Goal: Information Seeking & Learning: Learn about a topic

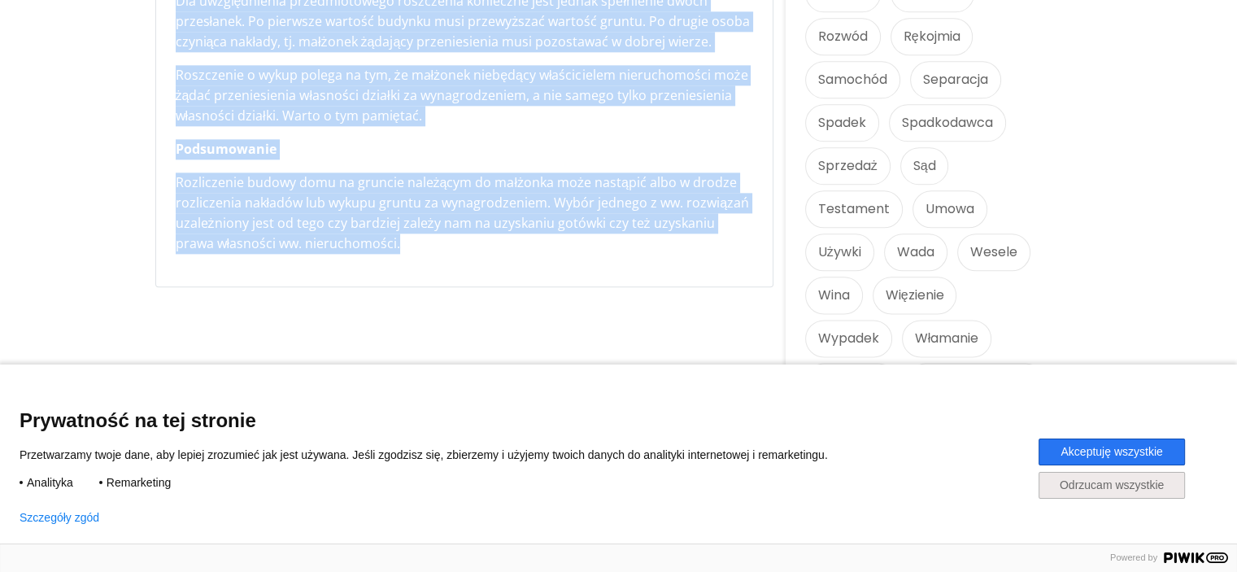
scroll to position [2114, 0]
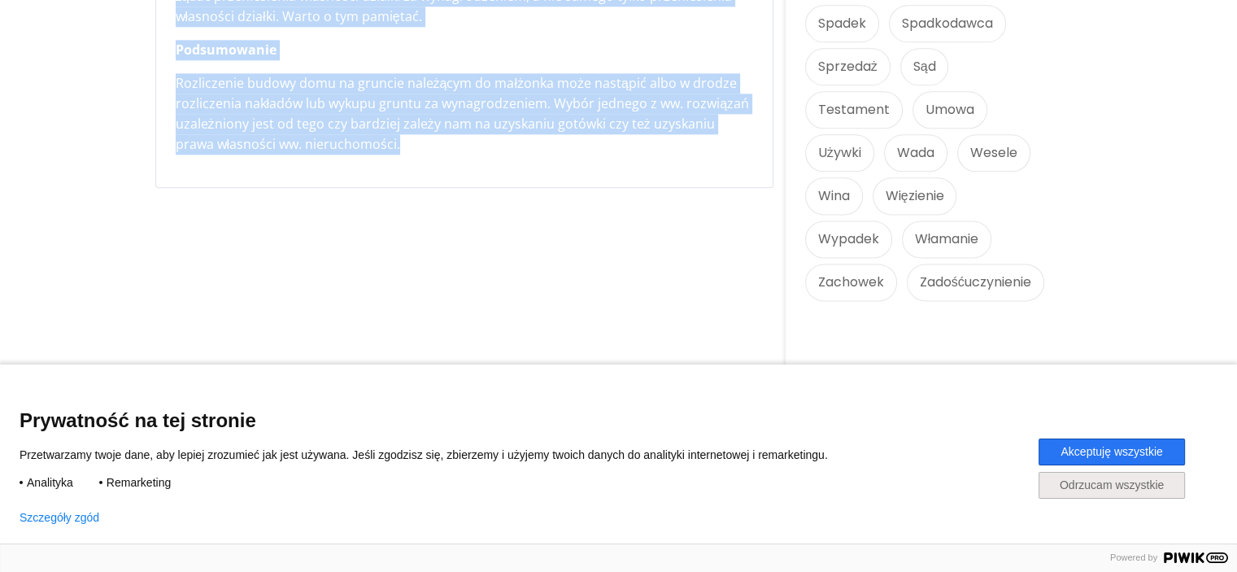
drag, startPoint x: 176, startPoint y: 60, endPoint x: 608, endPoint y: 172, distance: 446.6
copy div "Loremip dolorsi - ametcon adi el seddoei temporin Utlab: Etdolor Magna, 82 Ali …"
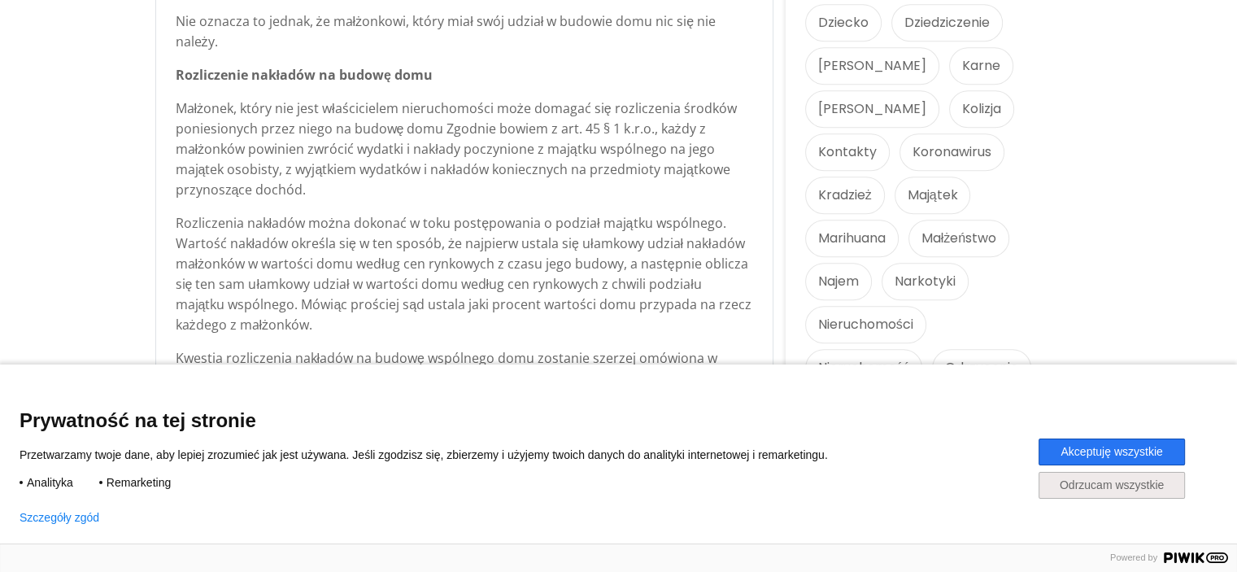
scroll to position [1707, 0]
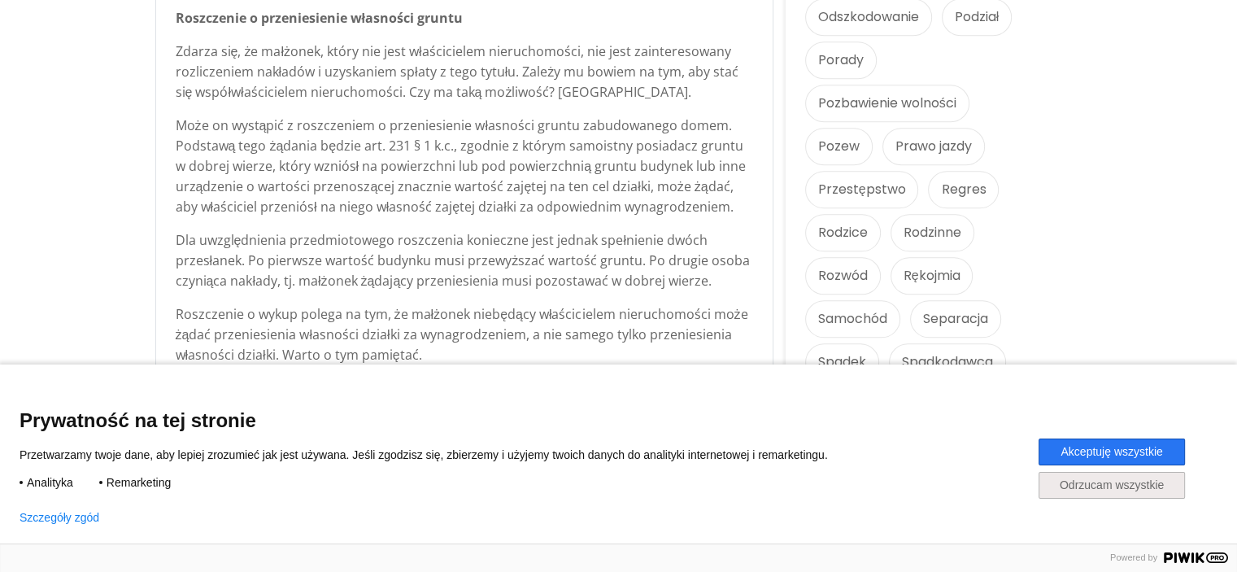
scroll to position [1870, 0]
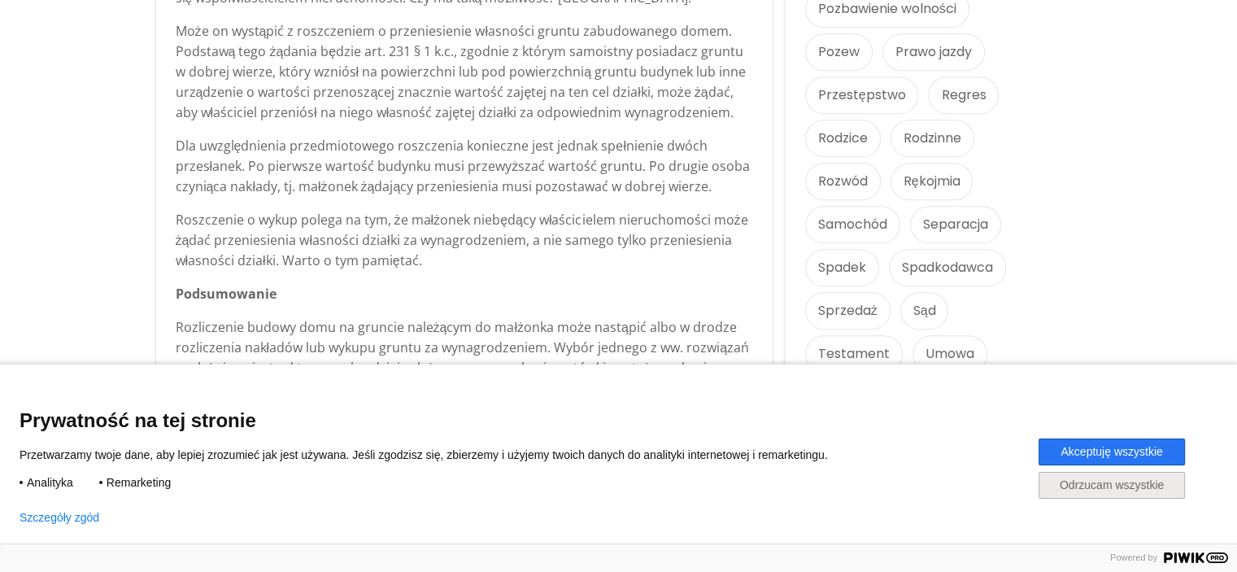
drag, startPoint x: 469, startPoint y: 368, endPoint x: 468, endPoint y: 380, distance: 11.4
click at [469, 370] on div "Język 1 Język 2 Język 3" at bounding box center [618, 384] width 1237 height 41
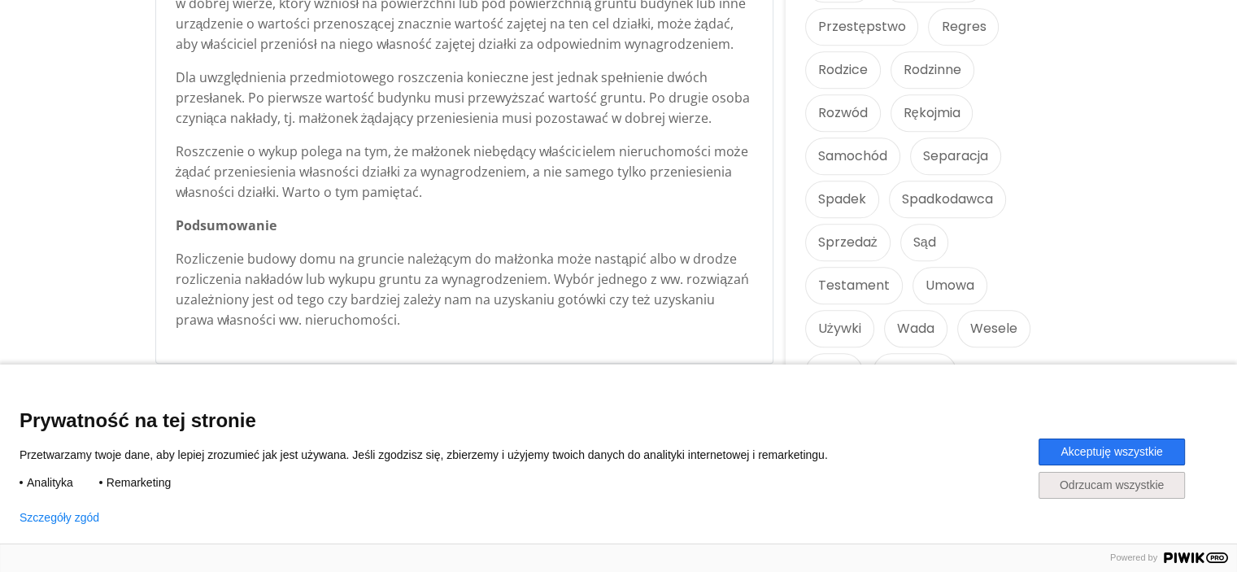
scroll to position [2033, 0]
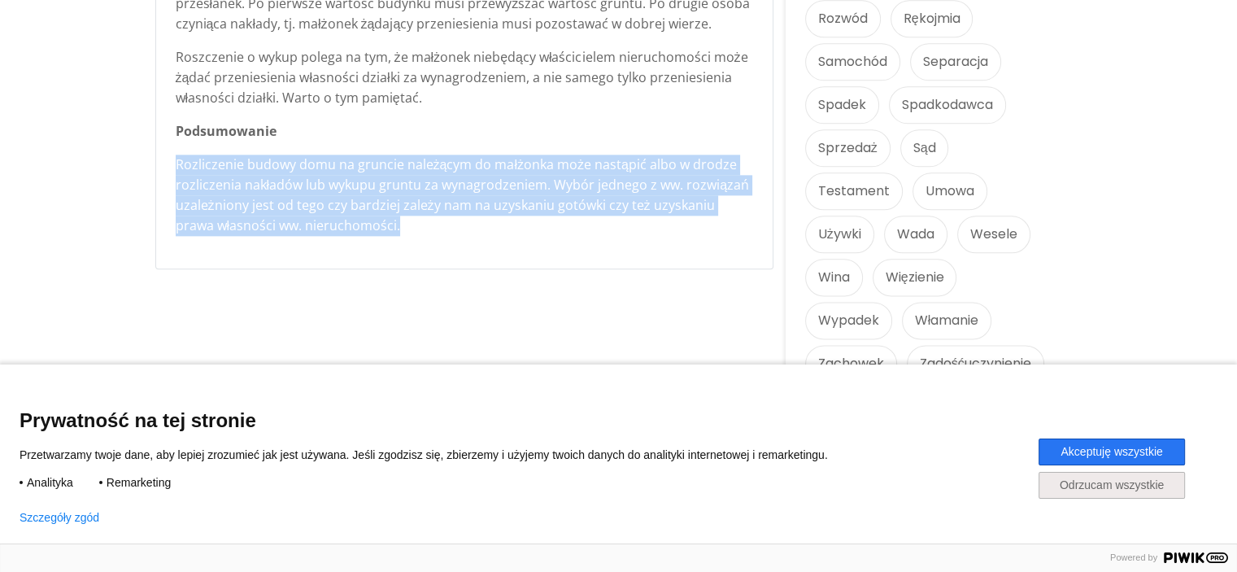
drag, startPoint x: 367, startPoint y: 207, endPoint x: 165, endPoint y: 139, distance: 212.9
copy p "Rozliczenie budowy domu na gruncie należącym do małżonka może nastąpić albo w d…"
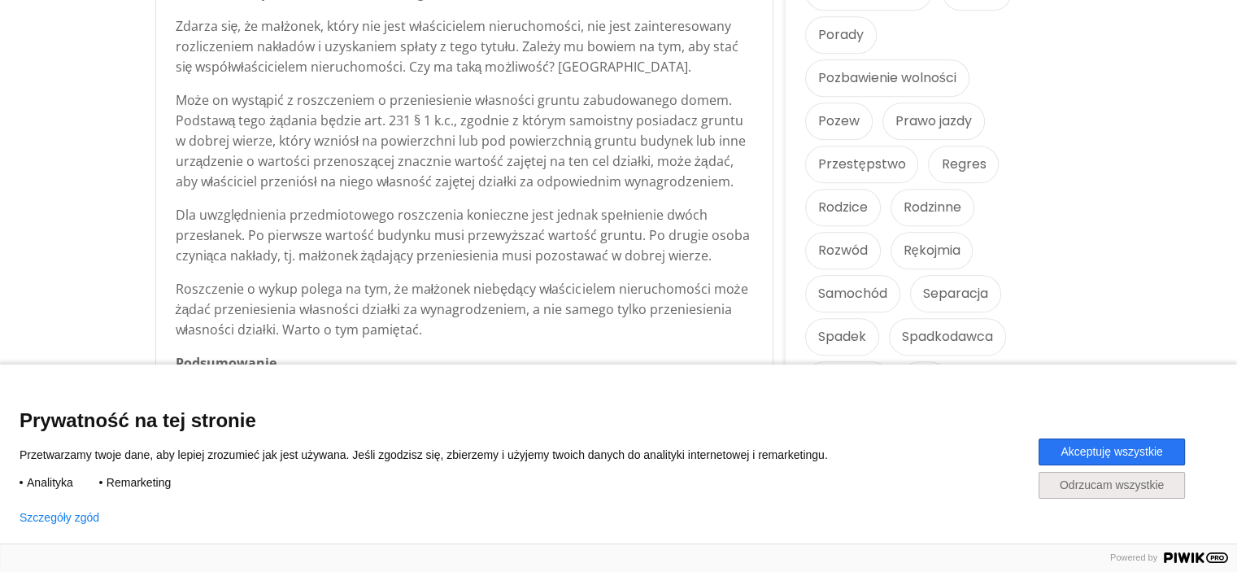
scroll to position [1789, 0]
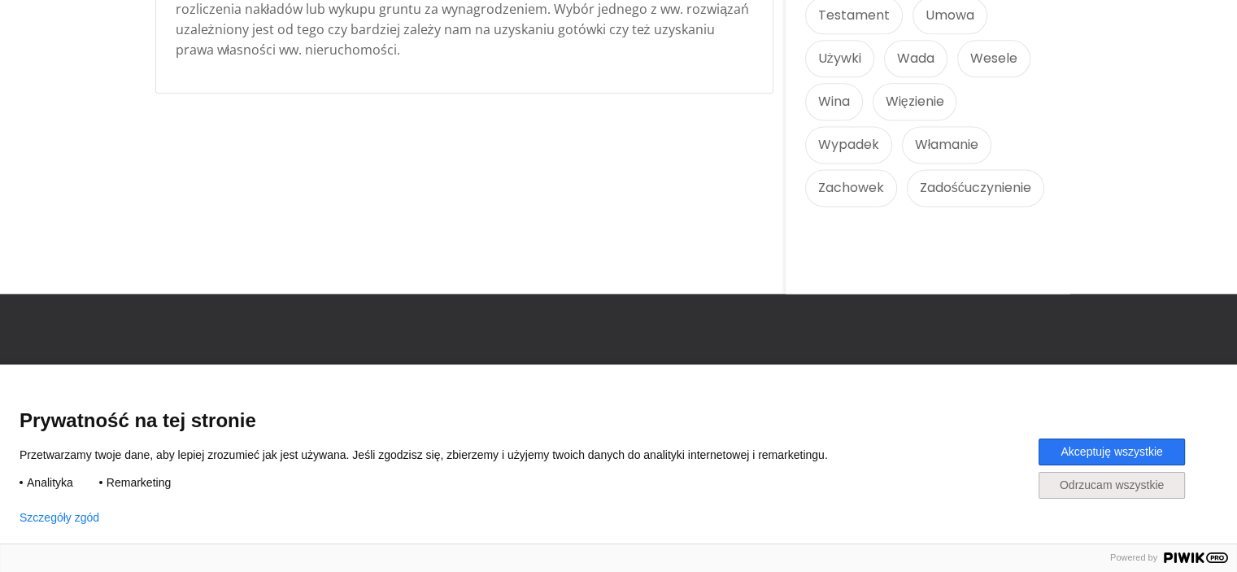
scroll to position [2298, 0]
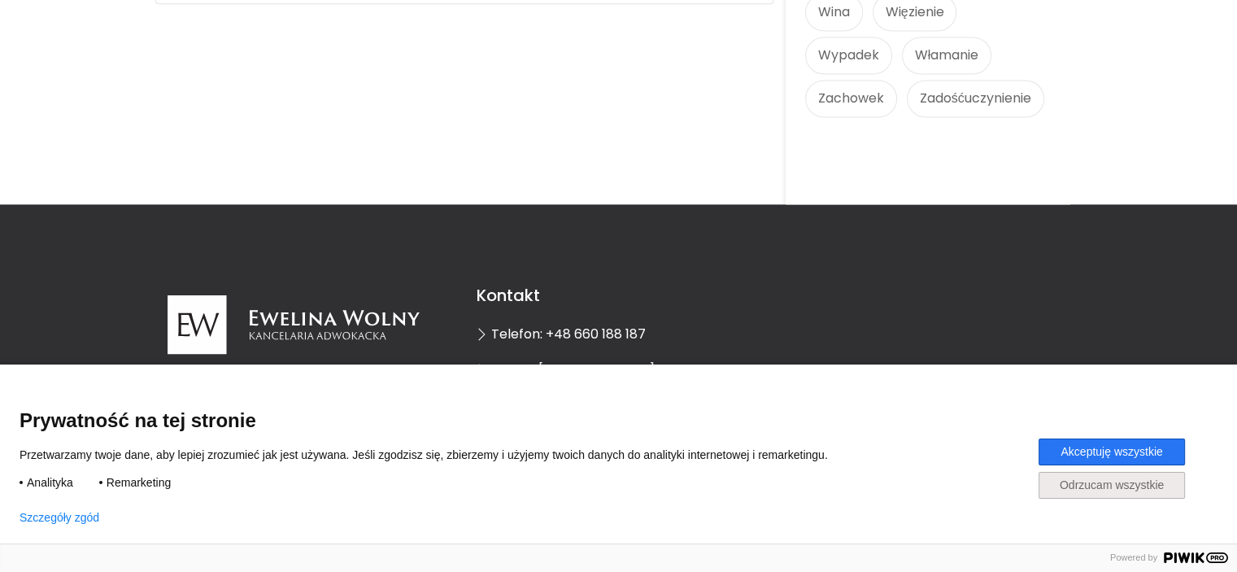
click at [625, 376] on div "Język 1 Język 2 Język 3" at bounding box center [618, 384] width 1237 height 41
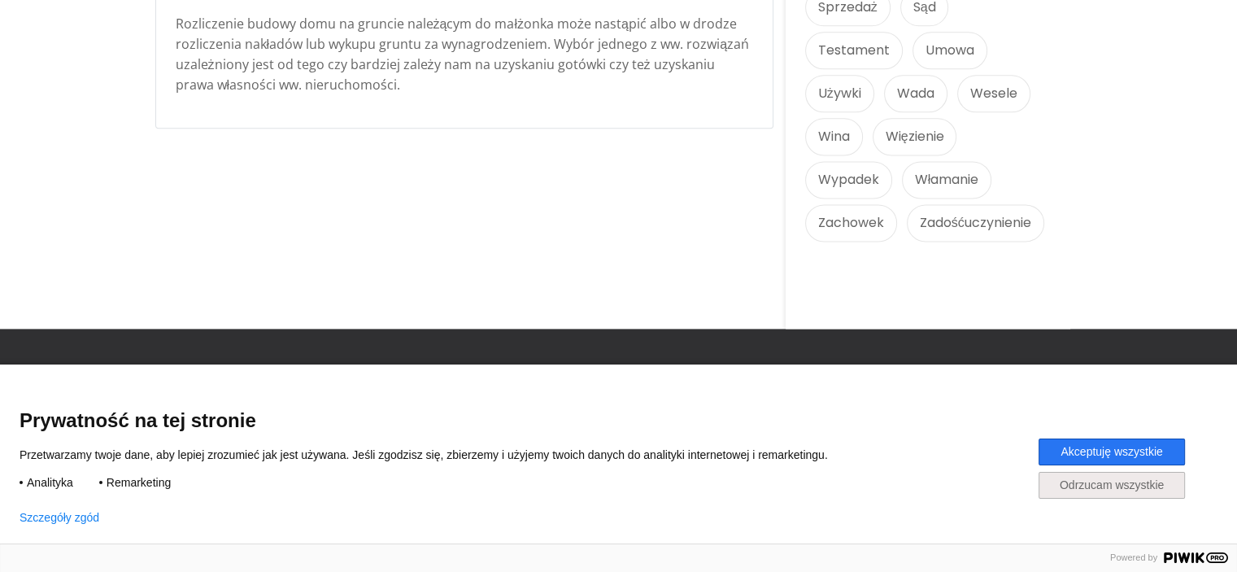
scroll to position [2054, 0]
